Goal: Obtain resource: Obtain resource

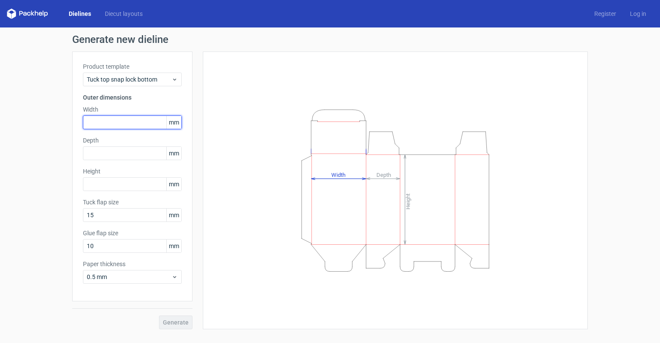
click at [118, 122] on input "text" at bounding box center [132, 123] width 99 height 14
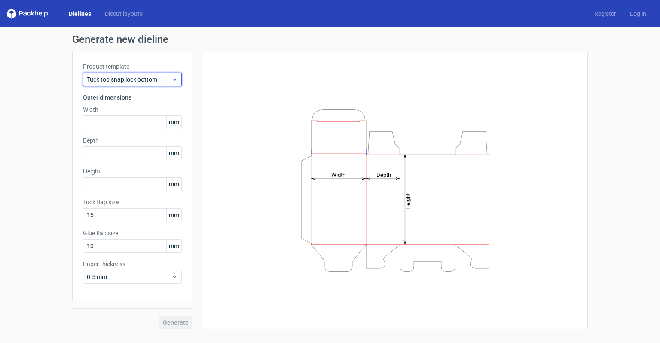
click at [134, 80] on span "Tuck top snap lock bottom" at bounding box center [129, 79] width 85 height 9
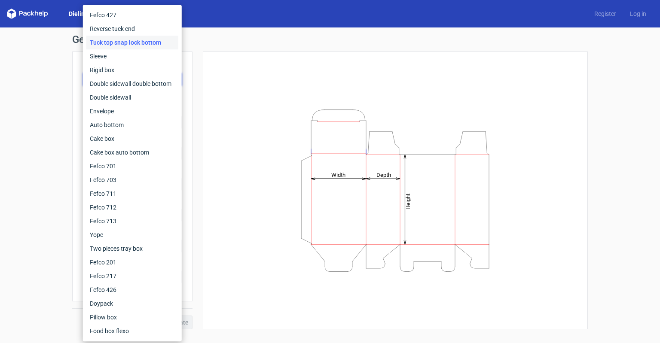
click at [222, 71] on div "Height Depth Width" at bounding box center [396, 190] width 364 height 257
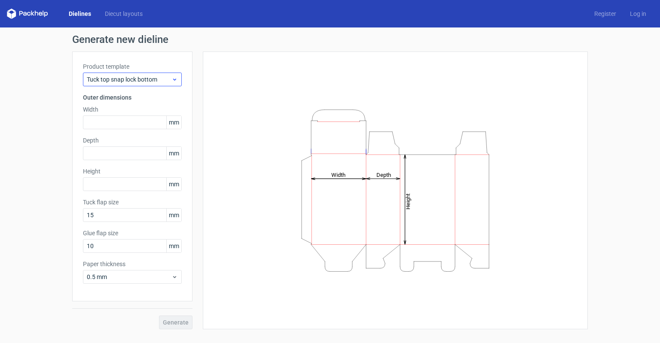
drag, startPoint x: 158, startPoint y: 68, endPoint x: 156, endPoint y: 75, distance: 7.2
click at [157, 70] on label "Product template" at bounding box center [132, 66] width 99 height 9
click at [155, 80] on span "Tuck top snap lock bottom" at bounding box center [129, 79] width 85 height 9
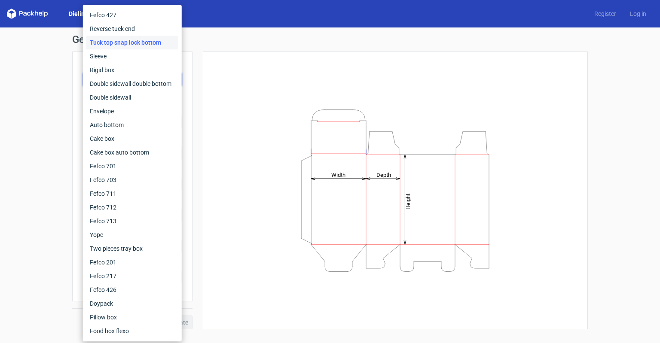
click at [204, 130] on div "Height Depth Width" at bounding box center [395, 191] width 385 height 278
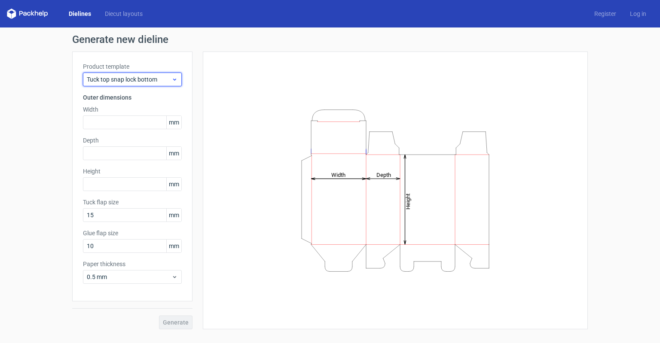
click at [119, 79] on span "Tuck top snap lock bottom" at bounding box center [129, 79] width 85 height 9
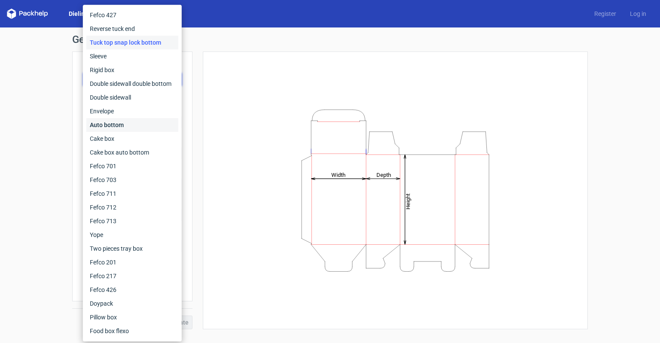
click at [107, 130] on div "Auto bottom" at bounding box center [132, 125] width 92 height 14
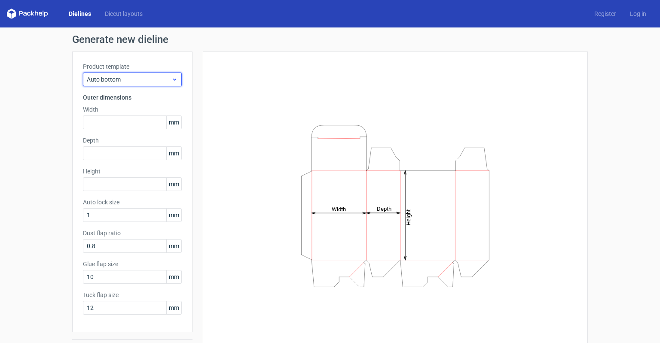
click at [123, 79] on span "Auto bottom" at bounding box center [129, 79] width 85 height 9
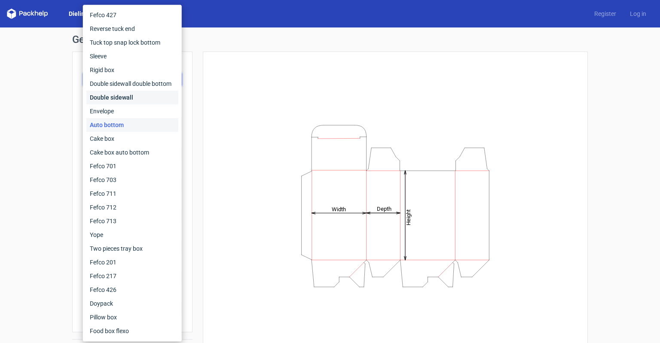
click at [120, 97] on div "Double sidewall" at bounding box center [132, 98] width 92 height 14
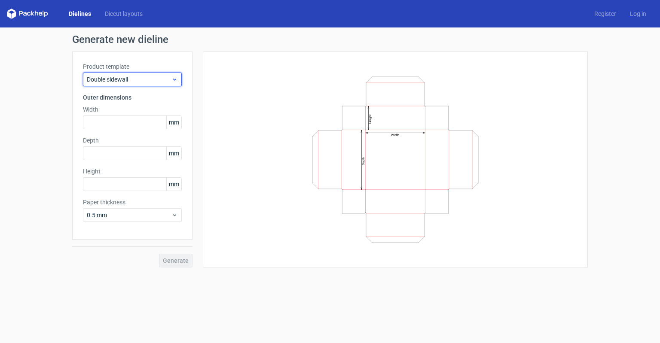
click at [121, 80] on span "Double sidewall" at bounding box center [129, 79] width 85 height 9
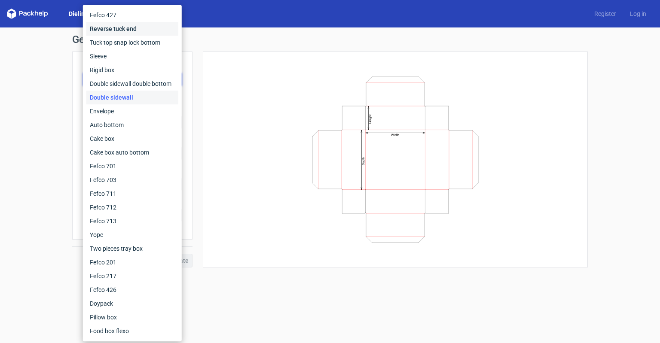
click at [119, 28] on div "Reverse tuck end" at bounding box center [132, 29] width 92 height 14
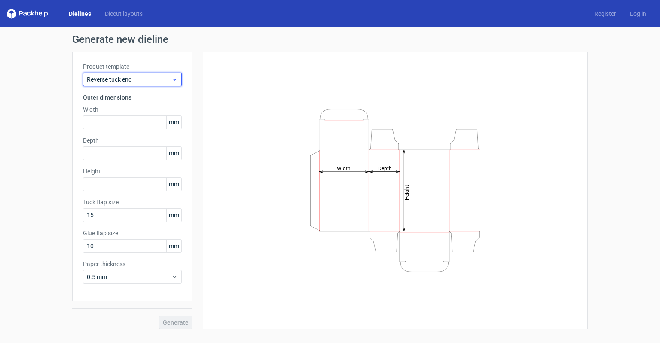
click at [109, 77] on span "Reverse tuck end" at bounding box center [129, 79] width 85 height 9
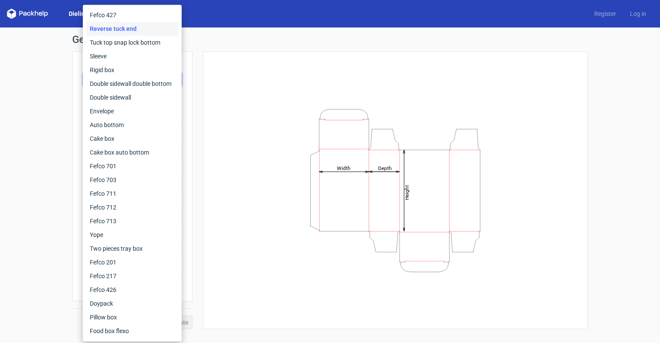
click at [4, 208] on div "Generate new dieline Product template Reverse tuck end Outer dimensions Width m…" at bounding box center [330, 181] width 660 height 309
